Goal: Transaction & Acquisition: Purchase product/service

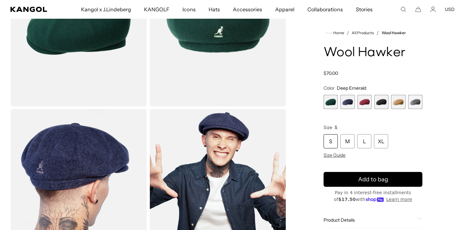
scroll to position [0, 133]
click at [418, 101] on span "6 of 6" at bounding box center [415, 102] width 14 height 14
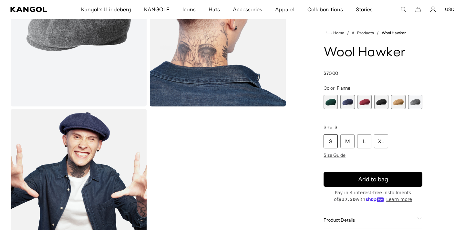
scroll to position [0, 133]
click at [400, 102] on span "5 of 6" at bounding box center [398, 102] width 14 height 14
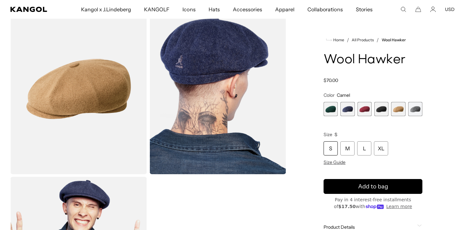
scroll to position [0, 133]
click at [384, 106] on span "4 of 6" at bounding box center [381, 109] width 14 height 14
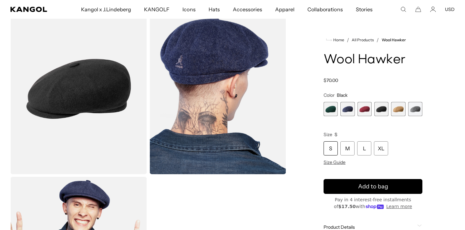
click at [367, 109] on span "3 of 6" at bounding box center [365, 109] width 14 height 14
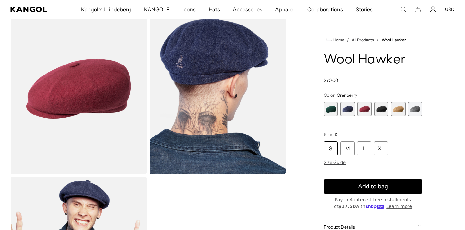
scroll to position [0, 133]
click at [349, 108] on span "2 of 6" at bounding box center [347, 109] width 14 height 14
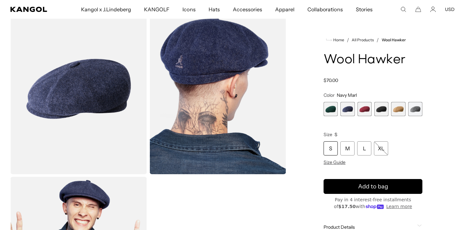
click at [331, 109] on span "1 of 6" at bounding box center [331, 109] width 14 height 14
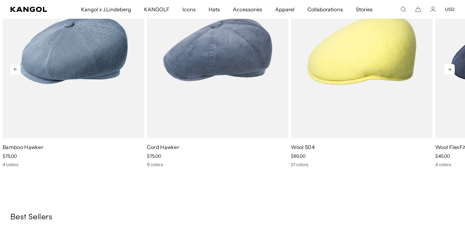
click at [450, 68] on icon at bounding box center [449, 69] width 3 height 3
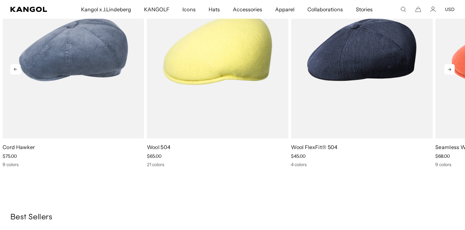
click at [450, 68] on icon at bounding box center [449, 69] width 3 height 3
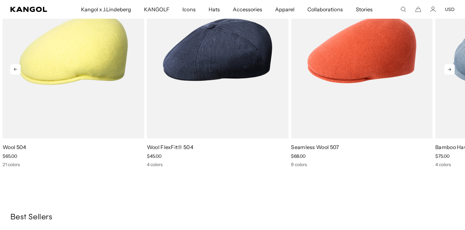
click at [450, 68] on icon at bounding box center [449, 69] width 3 height 3
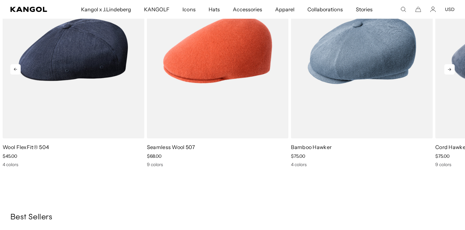
click at [450, 68] on icon at bounding box center [449, 69] width 3 height 3
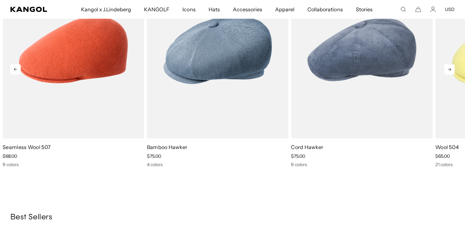
scroll to position [0, 0]
click at [450, 68] on icon at bounding box center [449, 69] width 3 height 3
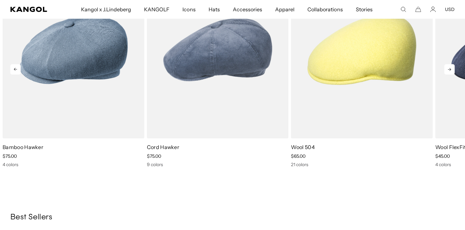
click at [450, 68] on icon at bounding box center [449, 69] width 3 height 3
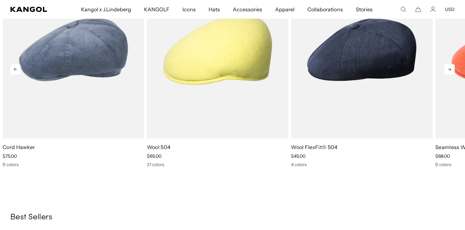
click at [450, 68] on icon at bounding box center [449, 69] width 3 height 3
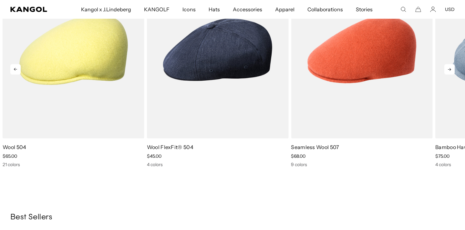
scroll to position [0, 133]
click at [450, 68] on icon at bounding box center [449, 69] width 3 height 3
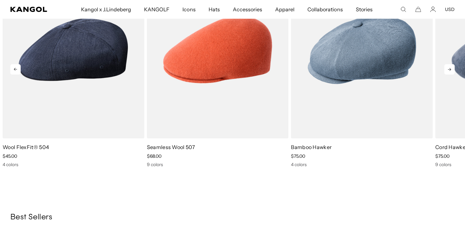
click at [450, 68] on icon at bounding box center [449, 69] width 3 height 3
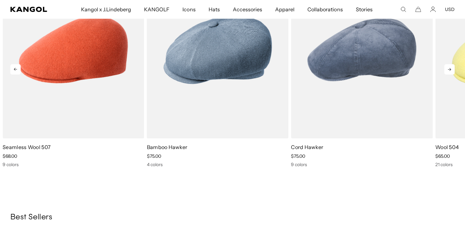
click at [450, 68] on icon at bounding box center [449, 69] width 3 height 3
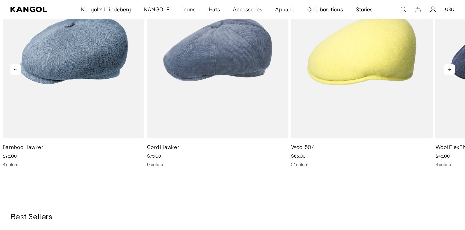
click at [450, 68] on icon at bounding box center [449, 69] width 3 height 3
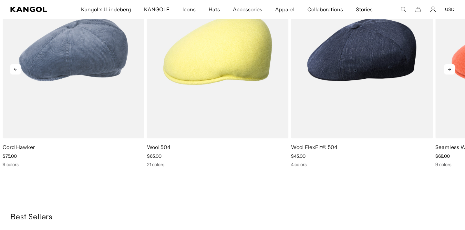
scroll to position [0, 0]
click at [450, 68] on icon at bounding box center [449, 69] width 3 height 3
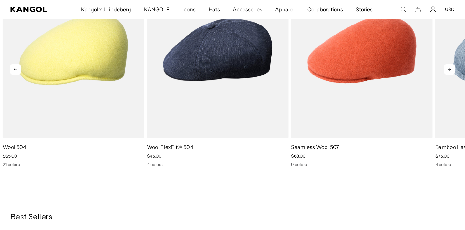
scroll to position [0, 133]
click at [450, 68] on icon at bounding box center [449, 69] width 3 height 3
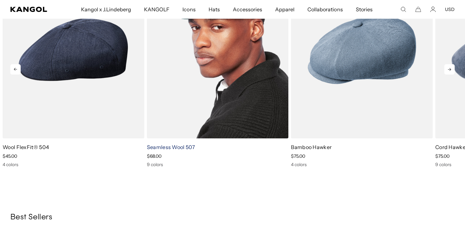
click at [194, 146] on link "Seamless Wool 507" at bounding box center [171, 147] width 48 height 6
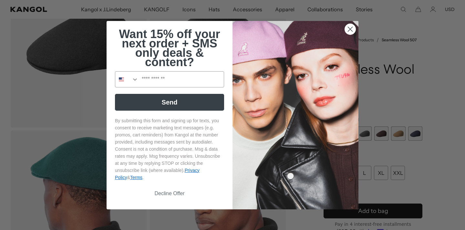
scroll to position [0, 133]
click at [350, 26] on circle "Close dialog" at bounding box center [350, 29] width 11 height 11
